Goal: Go to known website: Access a specific website the user already knows

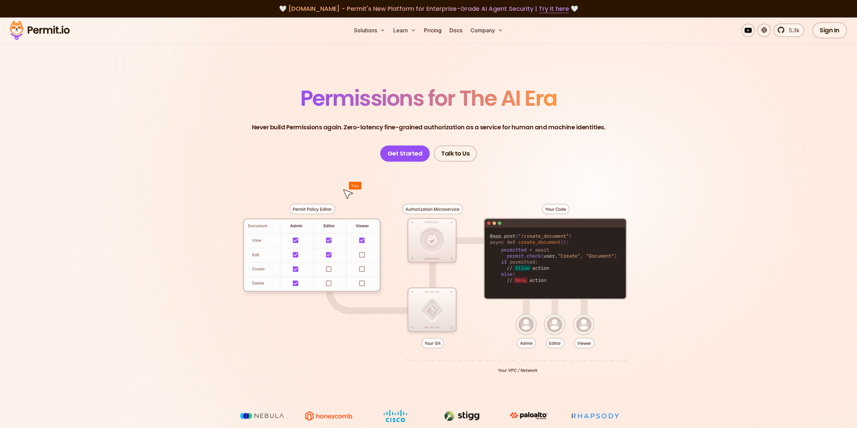
click at [66, 32] on img at bounding box center [40, 30] width 66 height 23
click at [55, 27] on img at bounding box center [40, 30] width 66 height 23
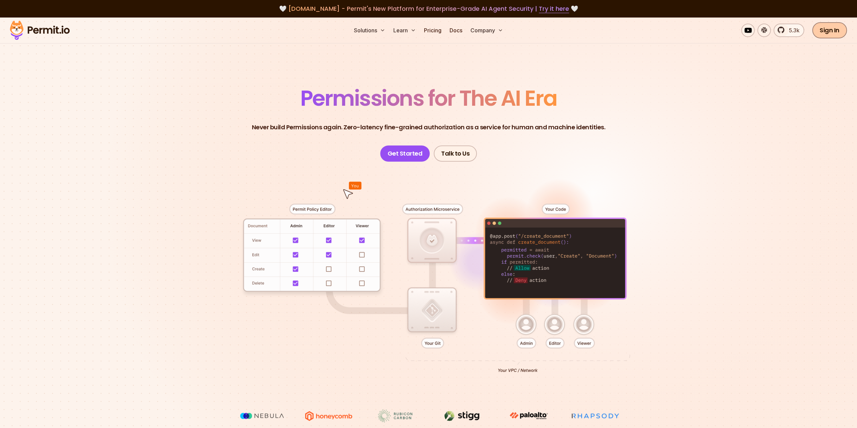
click at [836, 27] on link "Sign In" at bounding box center [829, 30] width 35 height 16
